Goal: Navigation & Orientation: Understand site structure

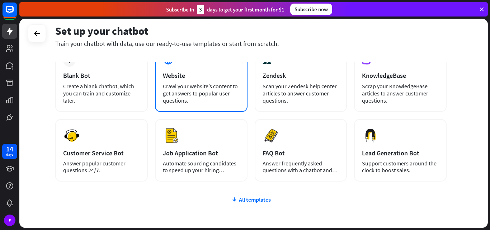
scroll to position [51, 0]
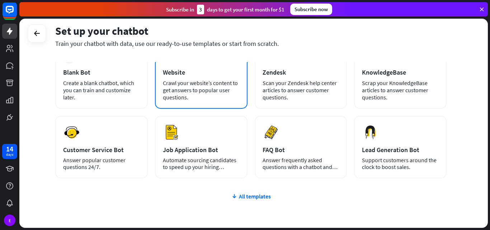
click at [200, 91] on div "Crawl your website’s content to get answers to popular user questions." at bounding box center [201, 90] width 77 height 22
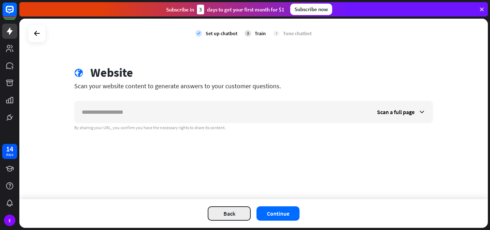
click at [218, 211] on button "Back" at bounding box center [229, 213] width 43 height 14
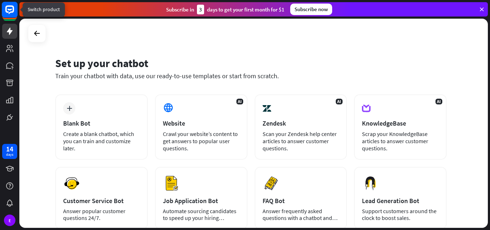
click at [14, 9] on icon at bounding box center [9, 9] width 9 height 9
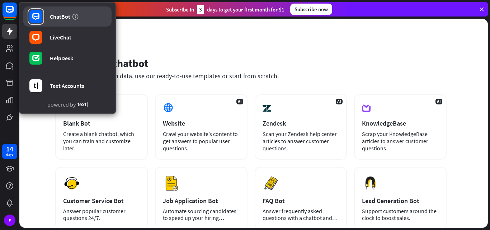
click at [67, 19] on div "ChatBot" at bounding box center [60, 16] width 20 height 7
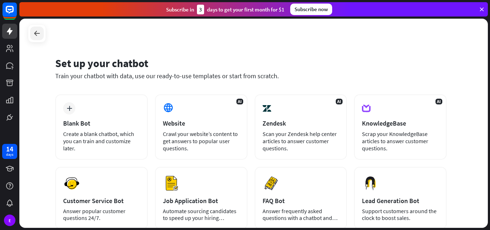
click at [41, 33] on icon at bounding box center [37, 33] width 9 height 9
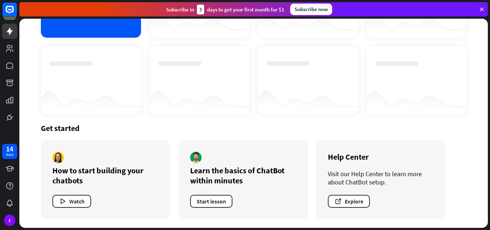
scroll to position [0, 0]
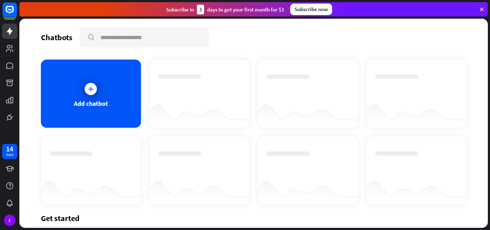
drag, startPoint x: 19, startPoint y: 47, endPoint x: 12, endPoint y: 32, distance: 16.9
click at [12, 32] on div at bounding box center [9, 62] width 19 height 125
click at [12, 32] on icon at bounding box center [9, 31] width 9 height 9
click at [10, 51] on icon at bounding box center [9, 48] width 7 height 7
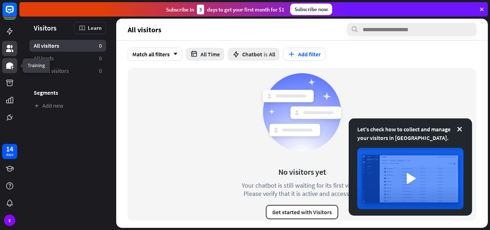
click at [10, 59] on link at bounding box center [9, 65] width 15 height 15
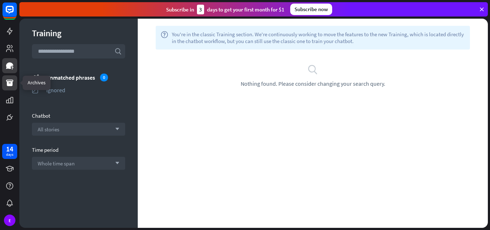
click at [15, 84] on link at bounding box center [9, 82] width 15 height 15
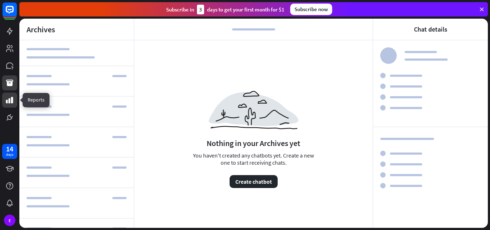
click at [14, 94] on link at bounding box center [9, 100] width 15 height 15
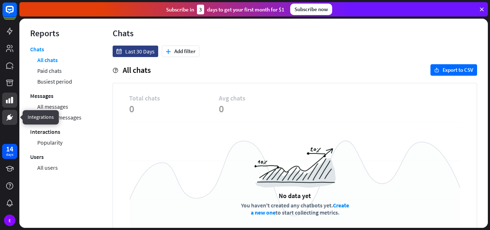
click at [12, 111] on link at bounding box center [9, 117] width 15 height 15
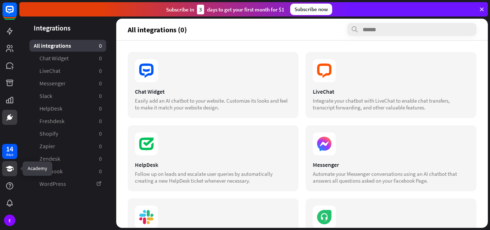
click at [4, 163] on link at bounding box center [9, 168] width 15 height 15
